Goal: Submit feedback/report problem

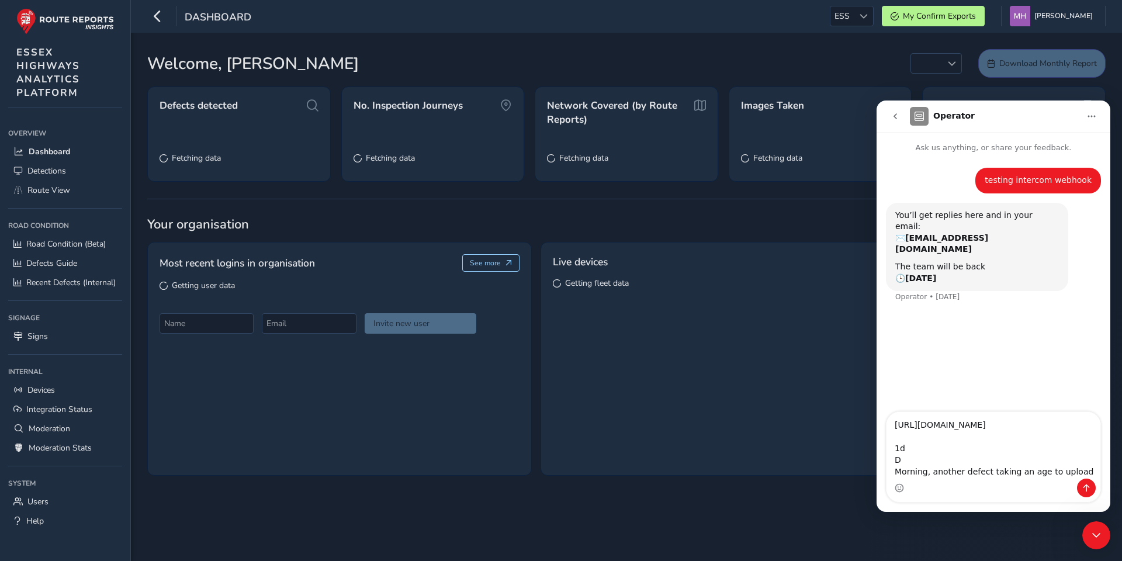
scroll to position [21, 0]
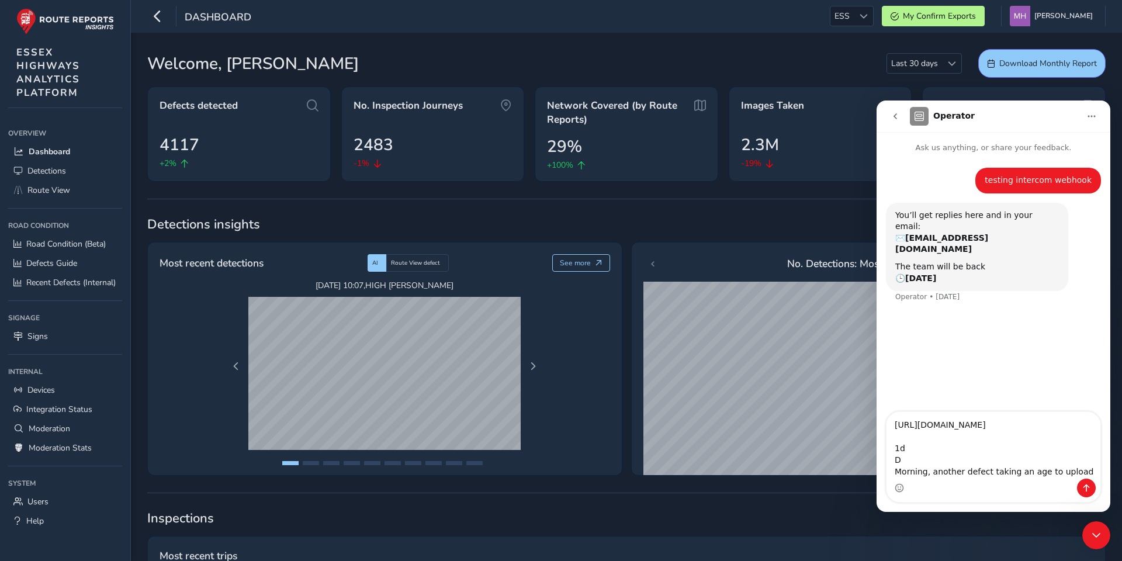
drag, startPoint x: 910, startPoint y: 464, endPoint x: 884, endPoint y: 444, distance: 32.9
click at [884, 444] on div "[URL][DOMAIN_NAME] 1d D Morning, another defect taking an age to upload [URL][D…" at bounding box center [994, 456] width 234 height 91
click at [922, 468] on textarea "[URL][DOMAIN_NAME] Morning, another defect taking an age to upload" at bounding box center [994, 456] width 214 height 43
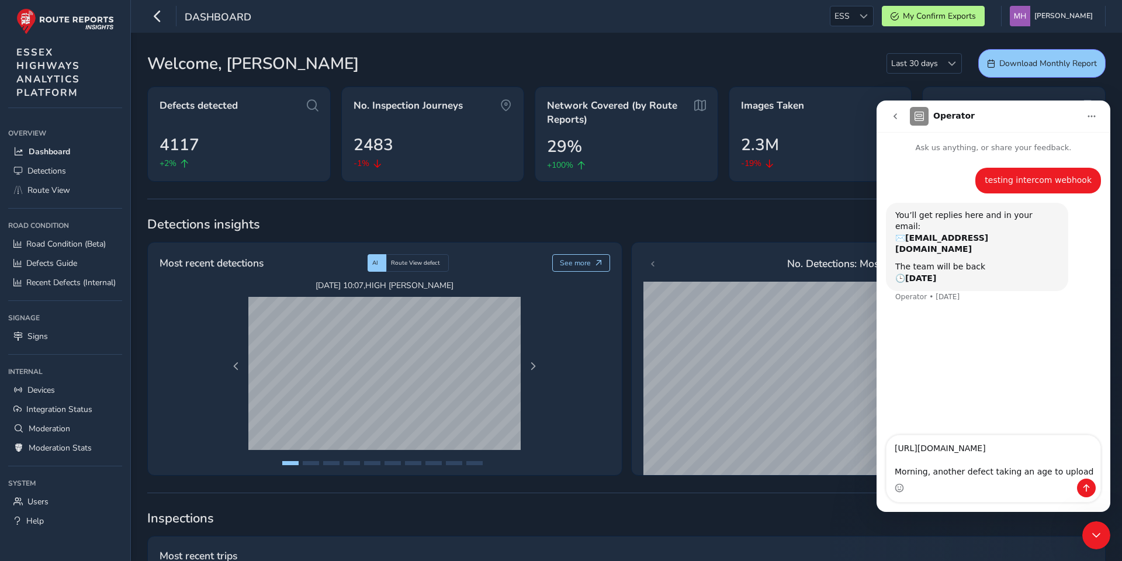
click at [922, 468] on textarea "[URL][DOMAIN_NAME] Morning, another defect taking an age to upload" at bounding box center [994, 456] width 214 height 43
type textarea "[URL][DOMAIN_NAME]"
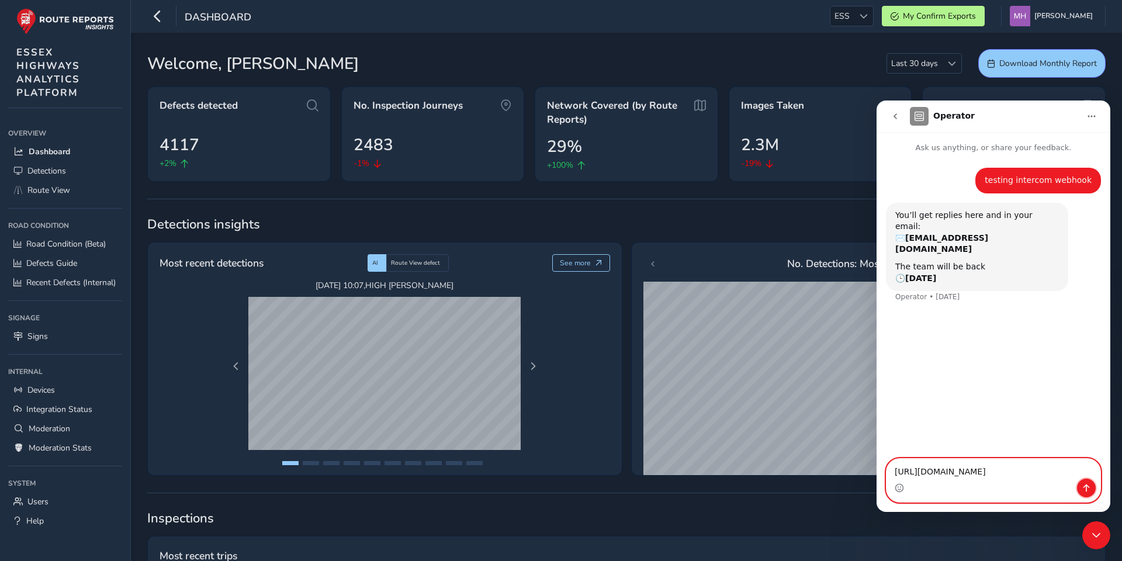
click at [1088, 487] on icon "Send a message…" at bounding box center [1086, 487] width 9 height 9
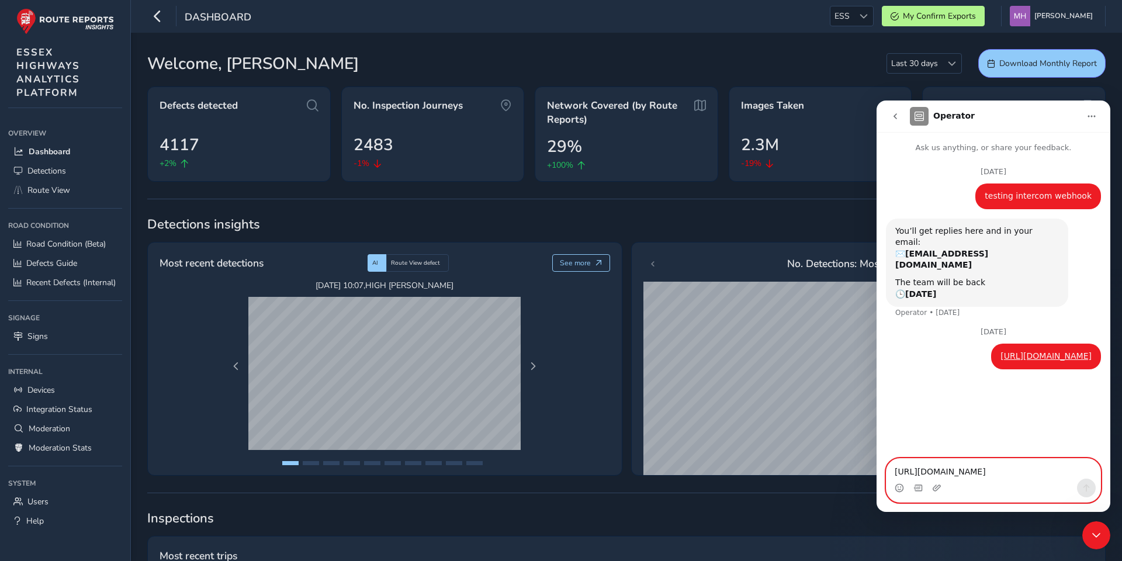
click at [976, 473] on textarea "[URL][DOMAIN_NAME]" at bounding box center [994, 469] width 214 height 20
paste textarea "Morning, another defect taking an age to upload"
type textarea "Morning, another defect taking an age to upload"
click at [1088, 490] on icon "Send a message…" at bounding box center [1086, 487] width 9 height 9
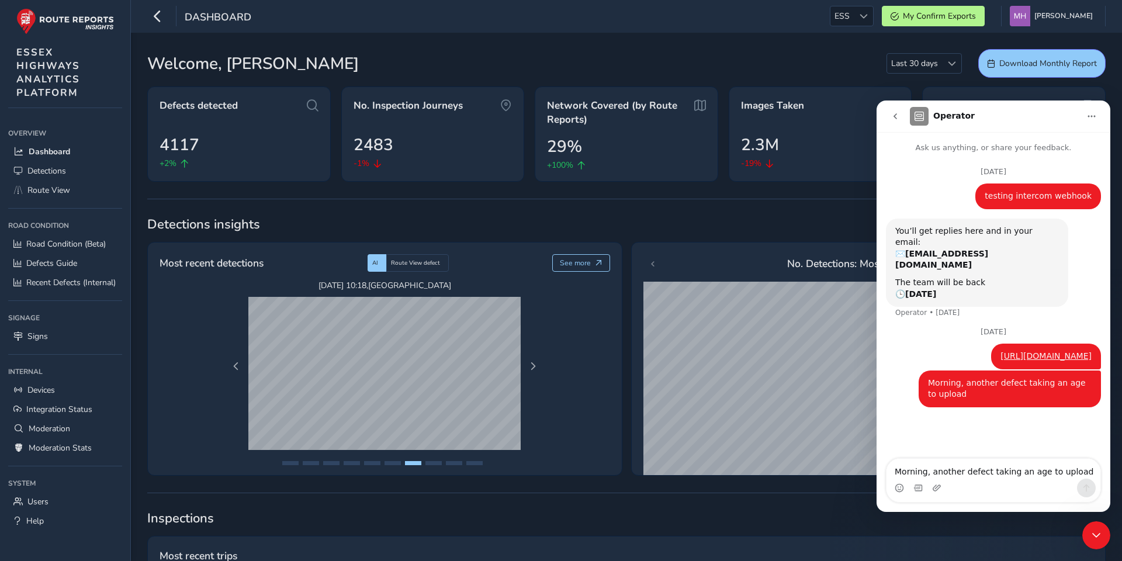
drag, startPoint x: 985, startPoint y: 400, endPoint x: 918, endPoint y: 328, distance: 98.4
click at [991, 344] on div "[URL][DOMAIN_NAME] [PERSON_NAME] • 1m ago" at bounding box center [1046, 357] width 110 height 26
copy link "[URL][DOMAIN_NAME]"
